Goal: Task Accomplishment & Management: Complete application form

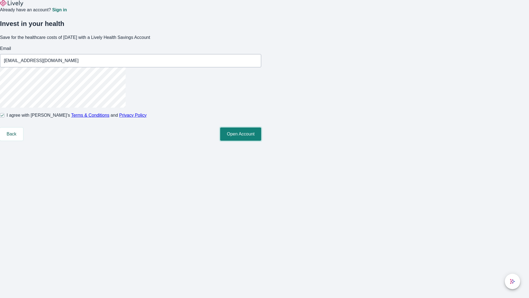
click at [261, 141] on button "Open Account" at bounding box center [240, 133] width 41 height 13
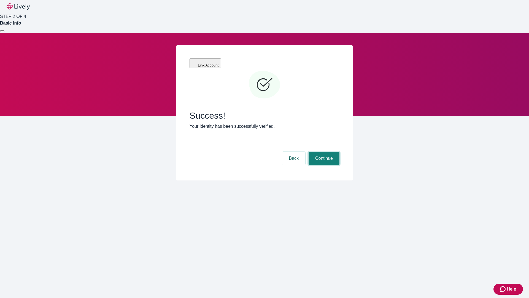
click at [323, 152] on button "Continue" at bounding box center [324, 158] width 31 height 13
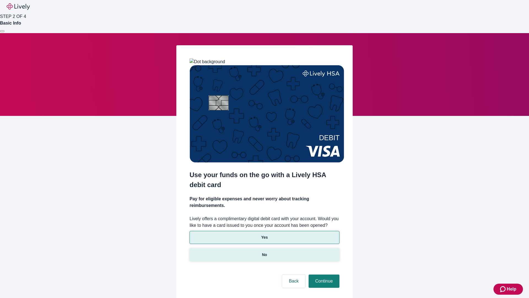
click at [264, 252] on p "No" at bounding box center [264, 255] width 5 height 6
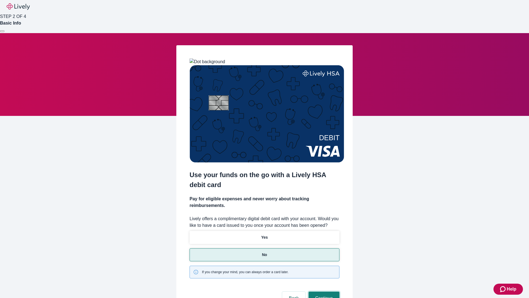
click at [323, 291] on button "Continue" at bounding box center [324, 297] width 31 height 13
